Goal: Find specific page/section: Find specific page/section

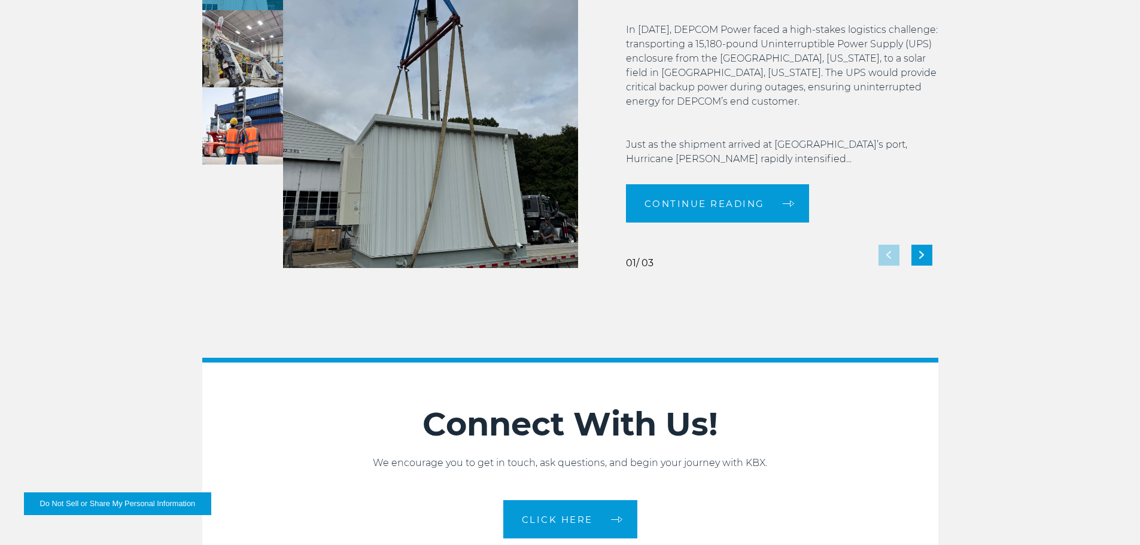
scroll to position [2633, 0]
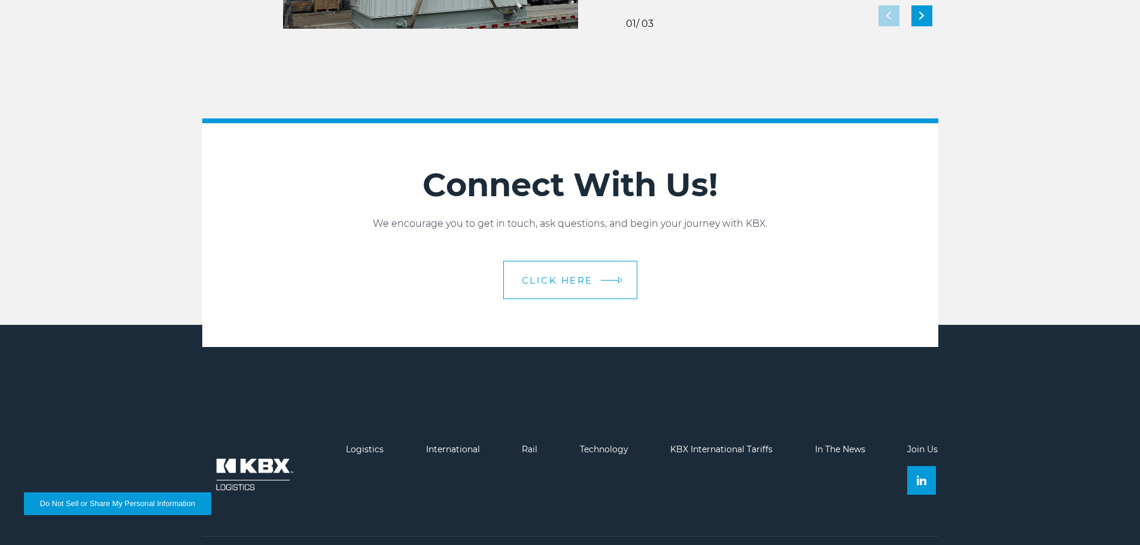
click at [561, 276] on span "CLICK HERE" at bounding box center [557, 280] width 71 height 9
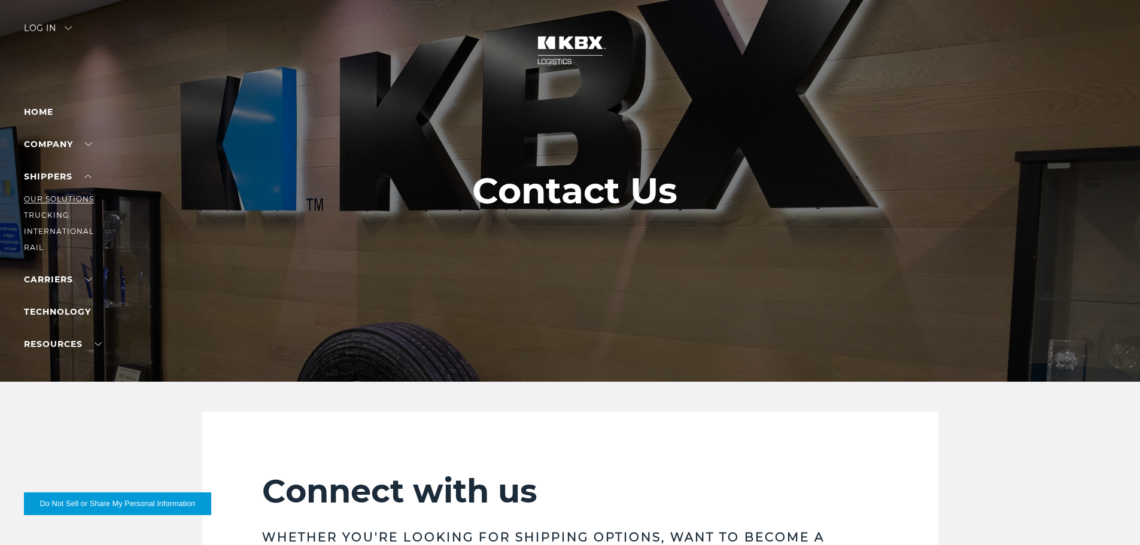
click at [82, 198] on link "Our Solutions" at bounding box center [59, 198] width 70 height 9
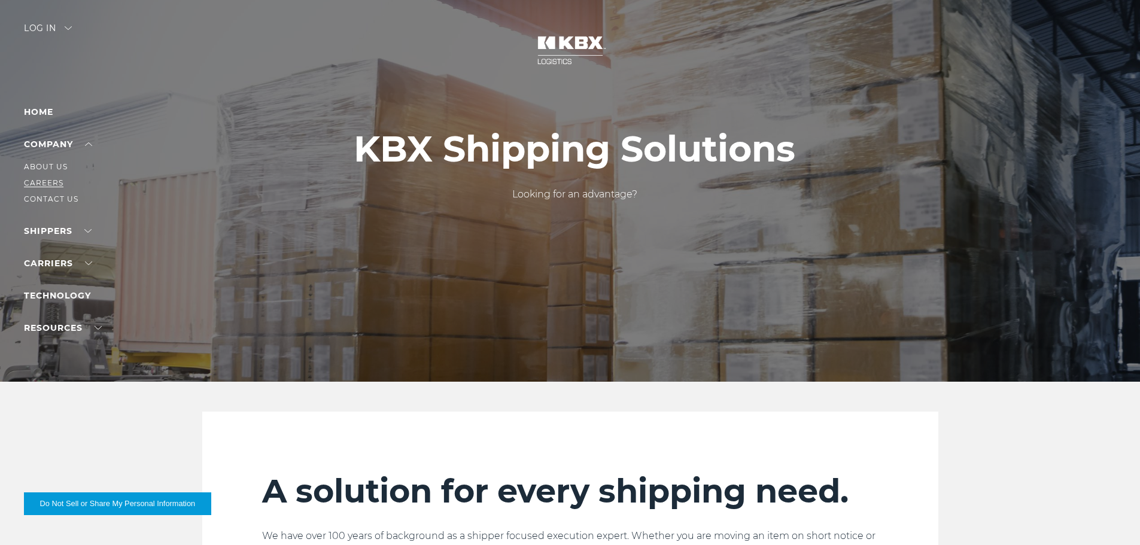
click at [53, 184] on link "Careers" at bounding box center [43, 182] width 39 height 9
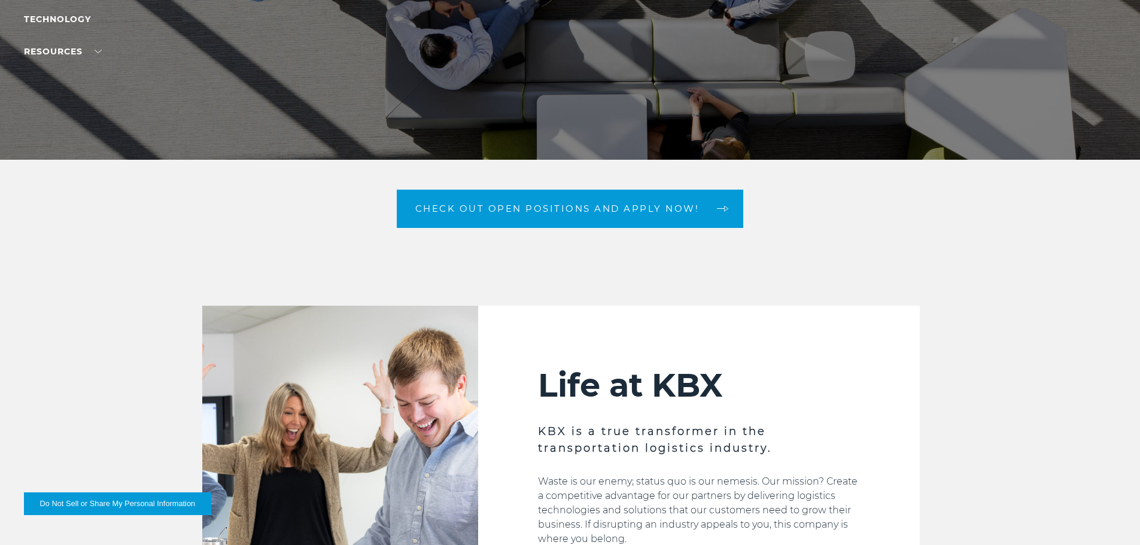
scroll to position [239, 0]
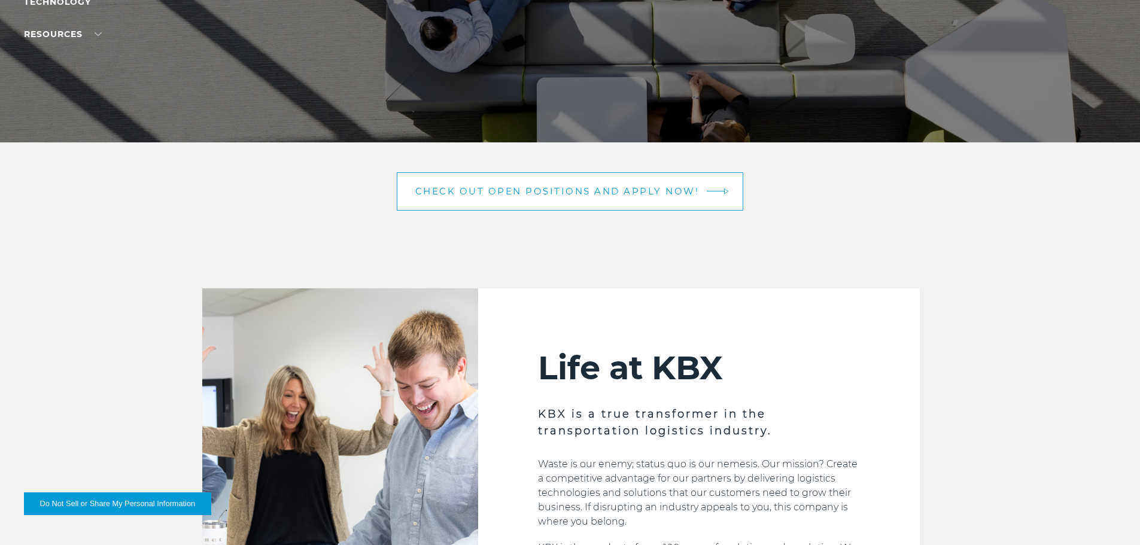
click at [586, 181] on link "Check out open positions and apply now!" at bounding box center [570, 191] width 347 height 38
